Goal: Information Seeking & Learning: Learn about a topic

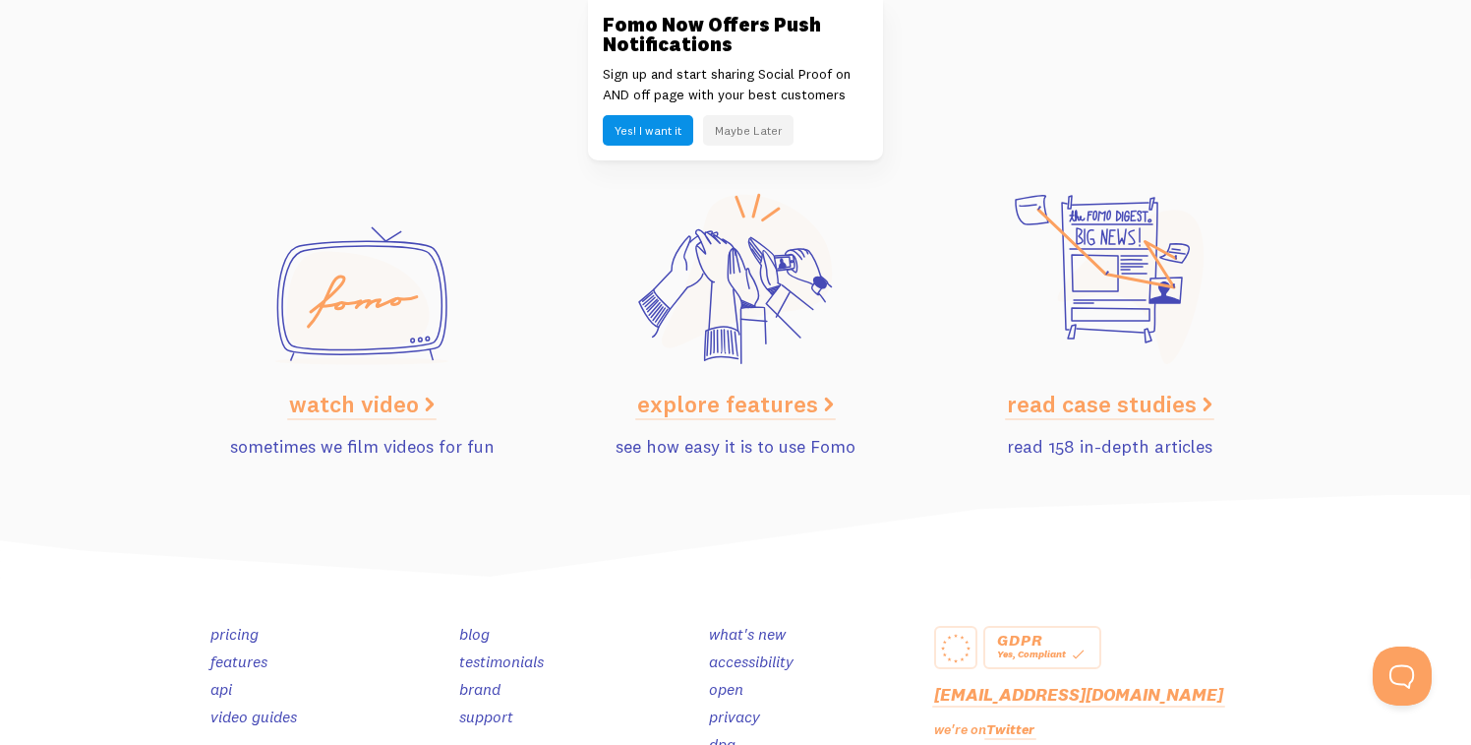
scroll to position [9983, 0]
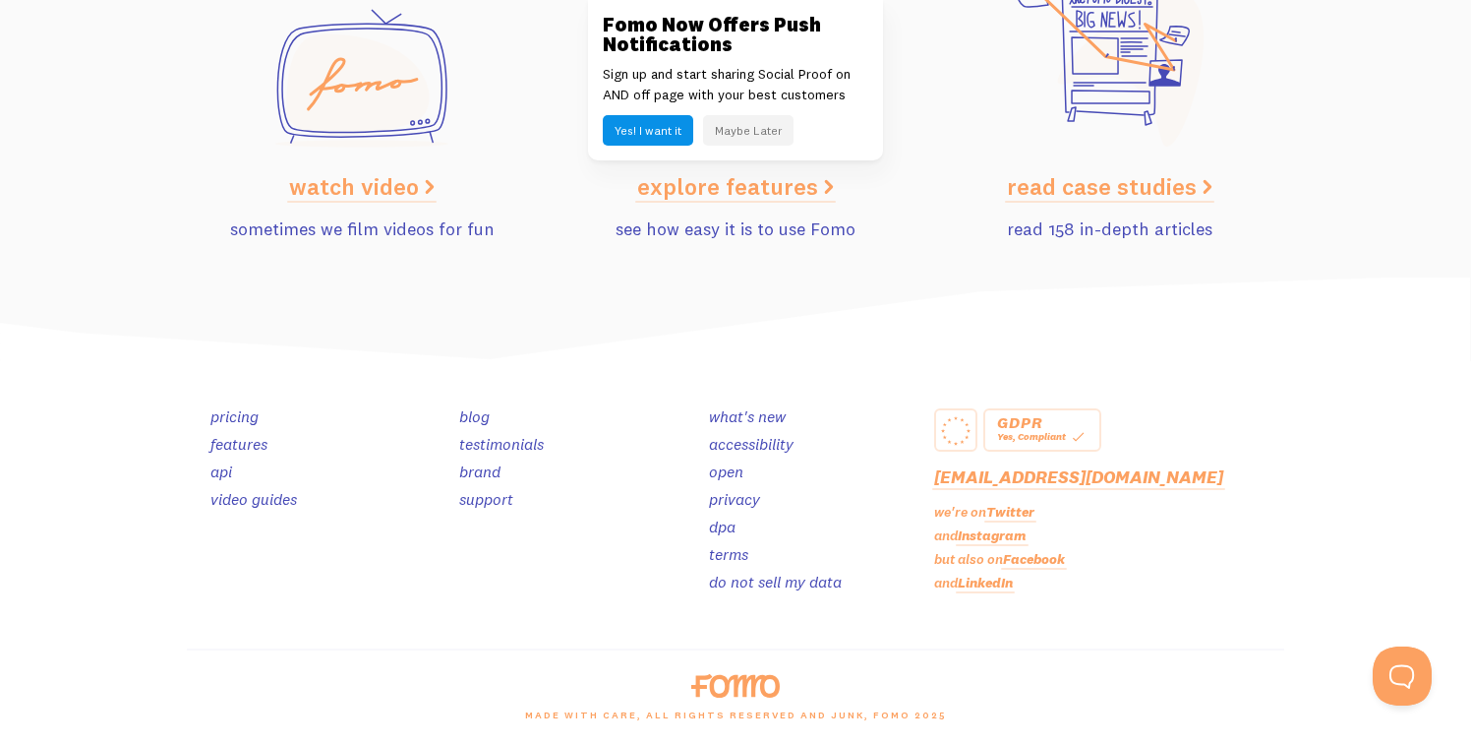
click at [223, 421] on link "pricing" at bounding box center [234, 416] width 48 height 20
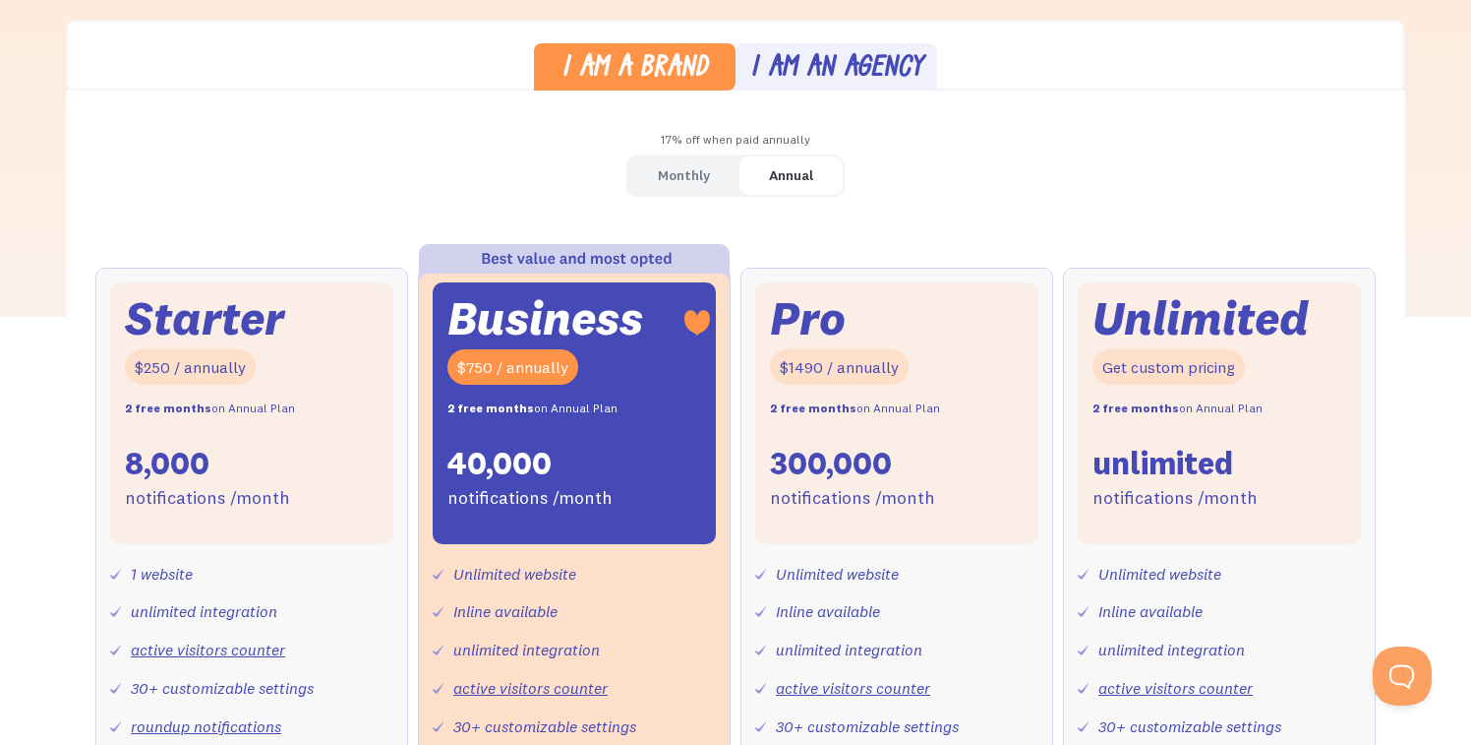
scroll to position [545, 0]
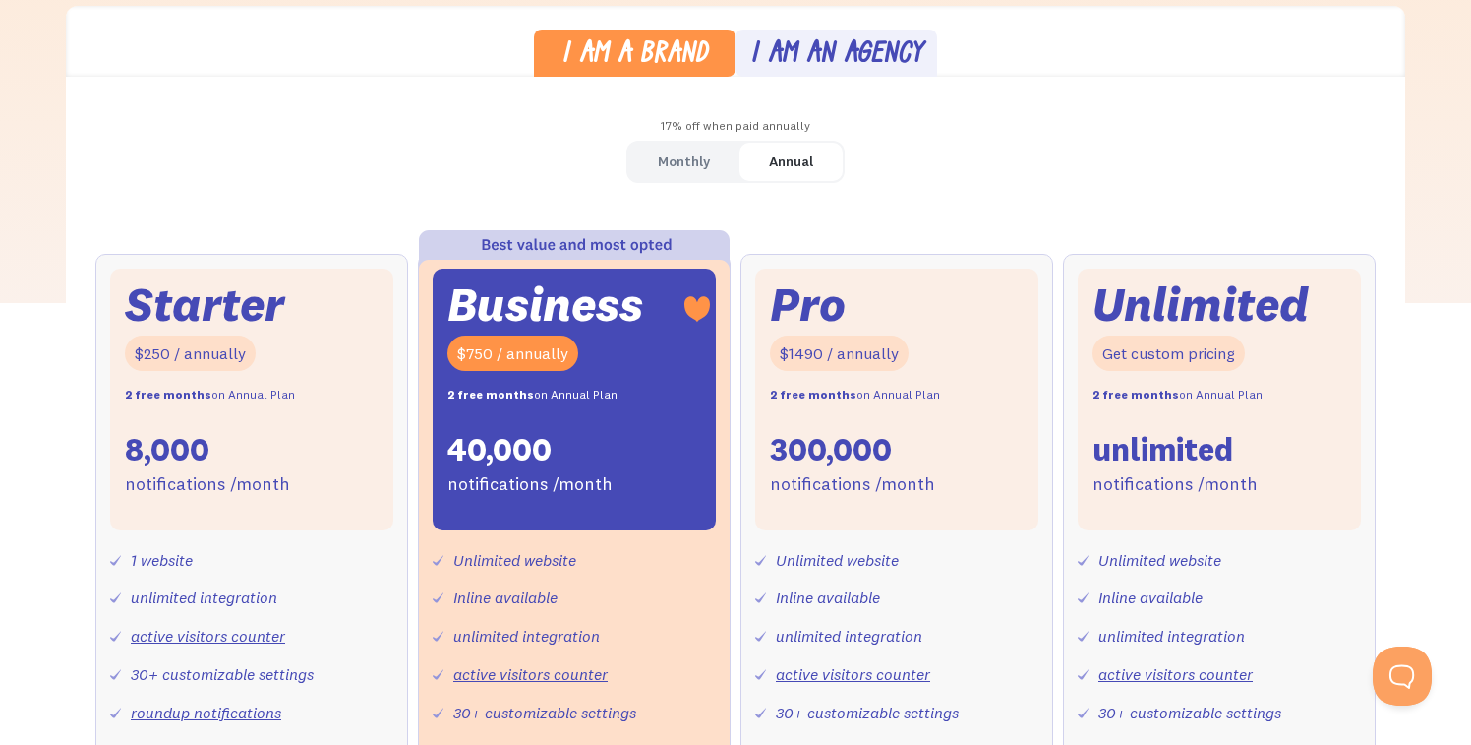
click at [612, 44] on div "I am a brand" at bounding box center [635, 55] width 147 height 29
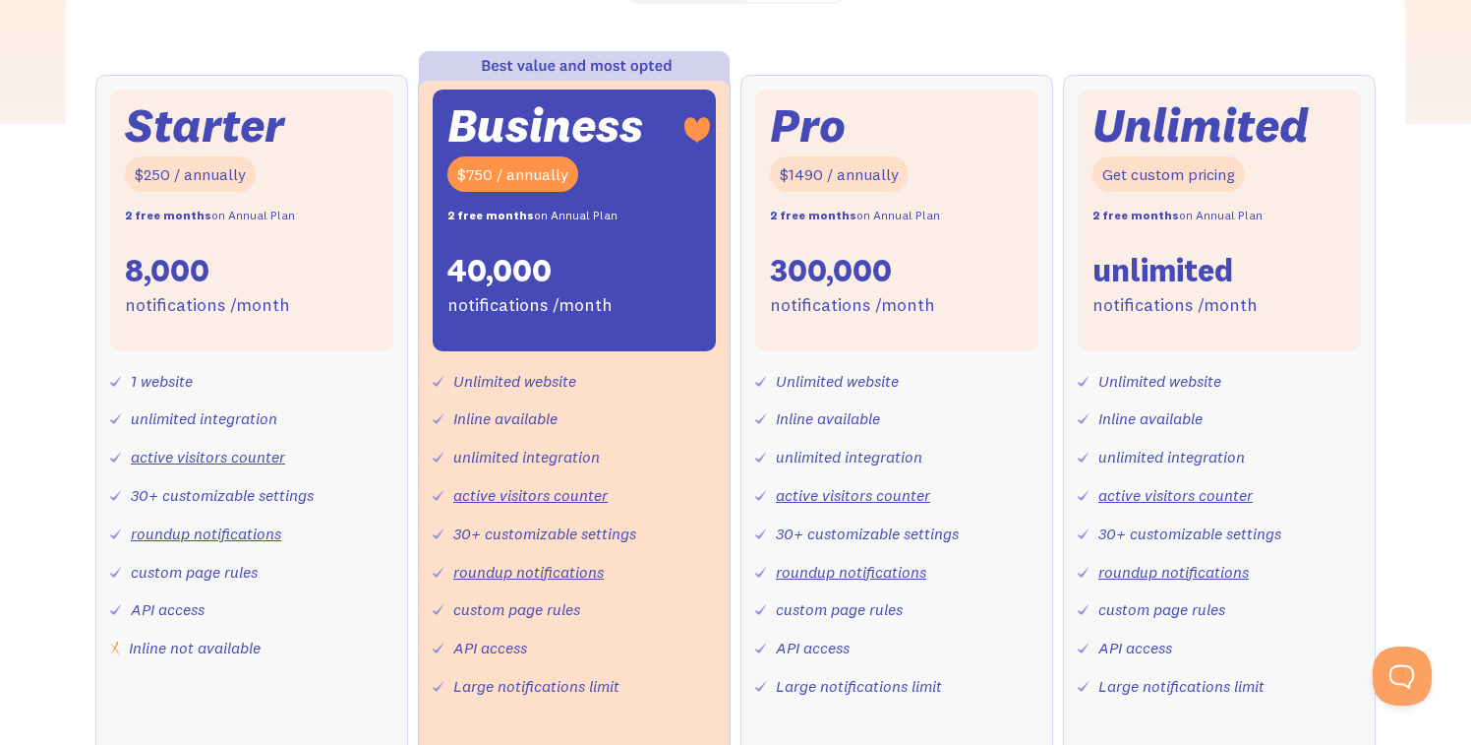
scroll to position [738, 0]
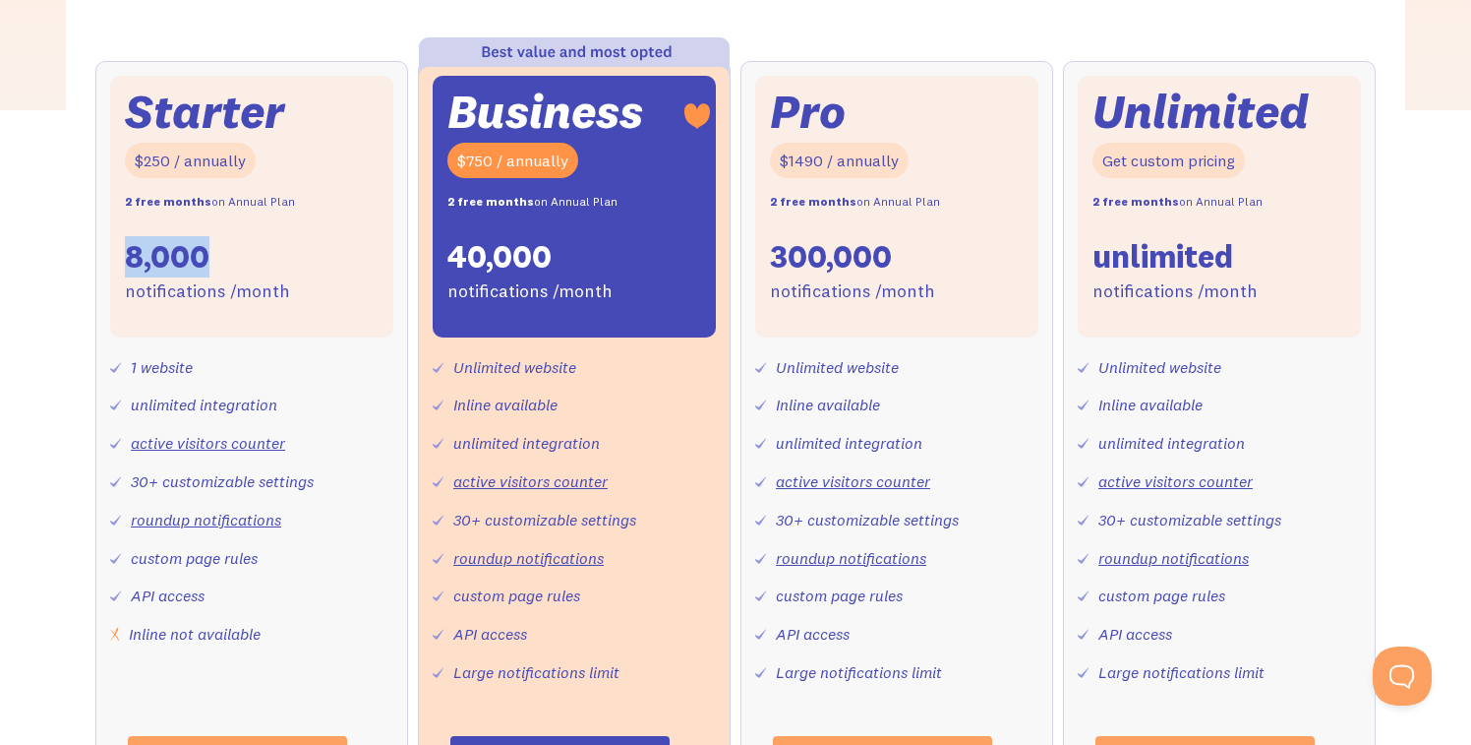
drag, startPoint x: 131, startPoint y: 261, endPoint x: 208, endPoint y: 255, distance: 76.9
click at [209, 255] on div "8,000" at bounding box center [167, 256] width 85 height 41
click at [208, 255] on div "8,000" at bounding box center [167, 256] width 85 height 41
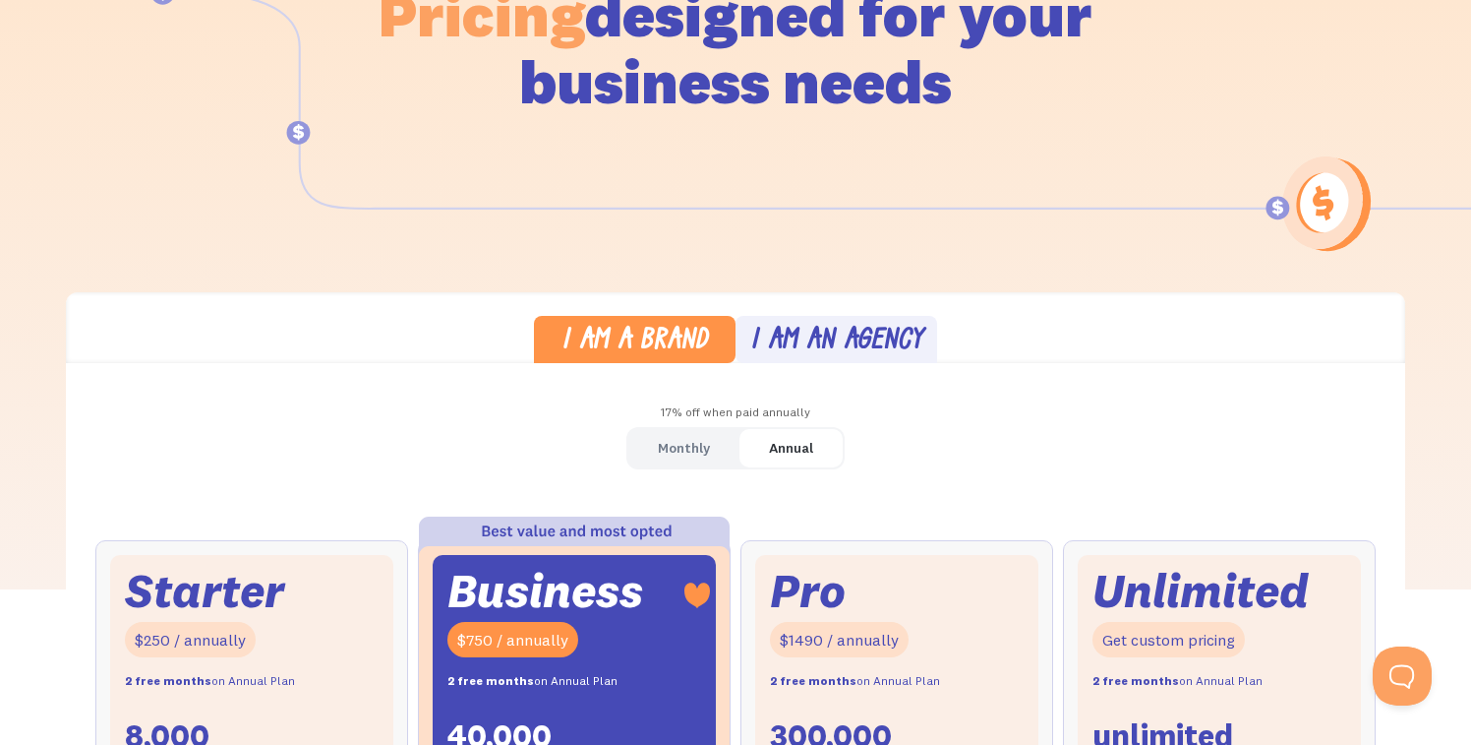
scroll to position [0, 0]
